Goal: Download file/media

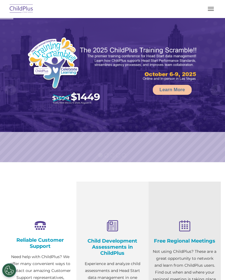
select select "MEDIUM"
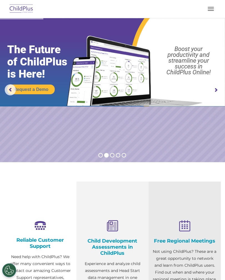
click at [209, 11] on button "button" at bounding box center [211, 8] width 12 height 9
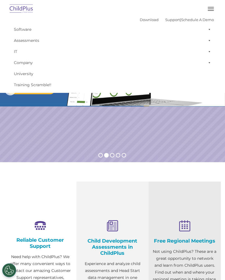
click at [29, 9] on img at bounding box center [21, 8] width 26 height 13
click at [22, 7] on img at bounding box center [21, 8] width 26 height 13
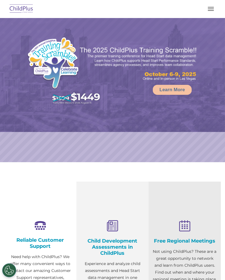
select select "MEDIUM"
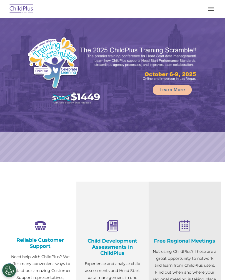
select select "MEDIUM"
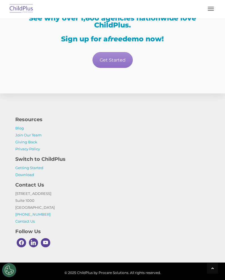
scroll to position [1162, 0]
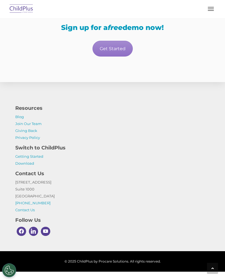
click at [28, 166] on link "Download" at bounding box center [24, 163] width 19 height 4
